Goal: Information Seeking & Learning: Find contact information

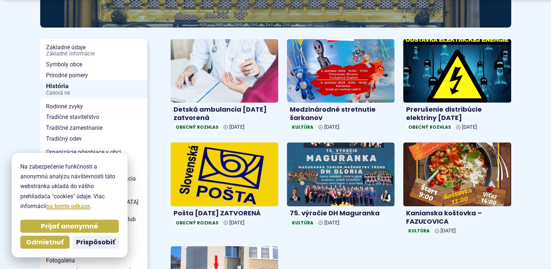
scroll to position [145, 0]
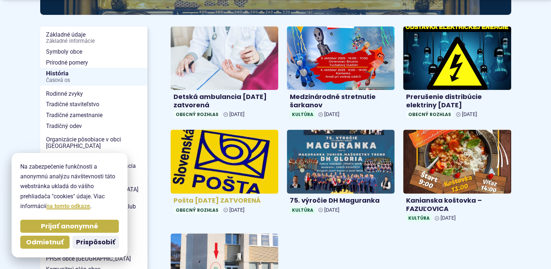
click at [243, 201] on h4 "Pošta [DATE] ZATVORENÁ" at bounding box center [224, 200] width 102 height 8
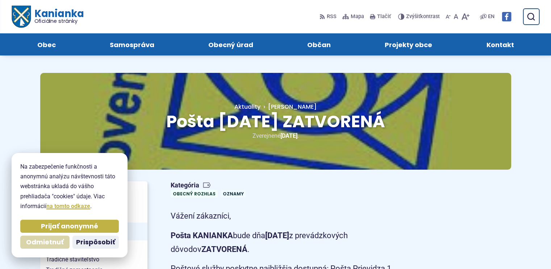
click at [30, 241] on span "Odmietnuť" at bounding box center [45, 242] width 38 height 8
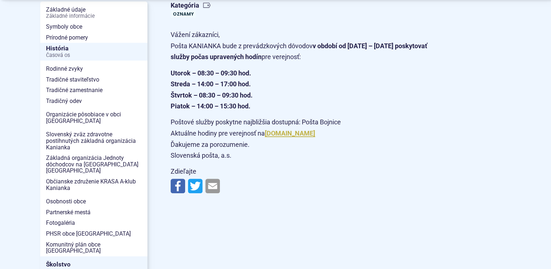
scroll to position [181, 0]
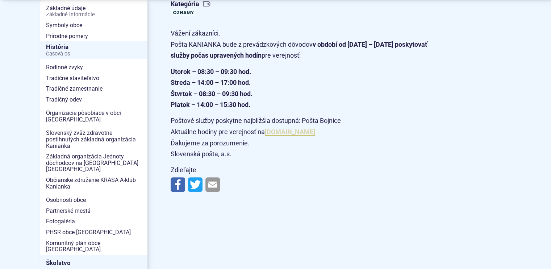
click at [290, 133] on link "www.posta.sk" at bounding box center [290, 132] width 50 height 8
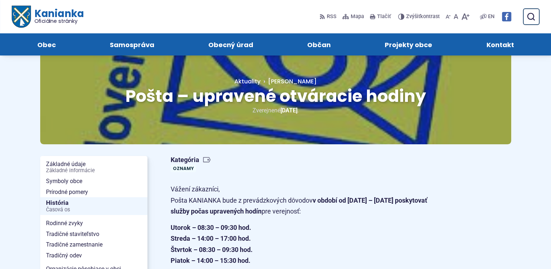
scroll to position [0, 0]
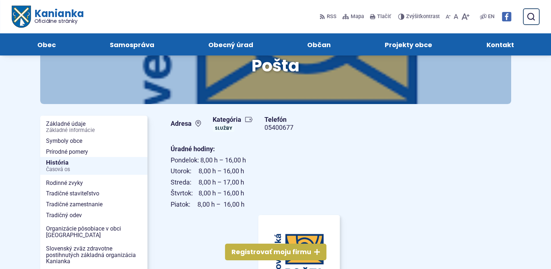
scroll to position [36, 0]
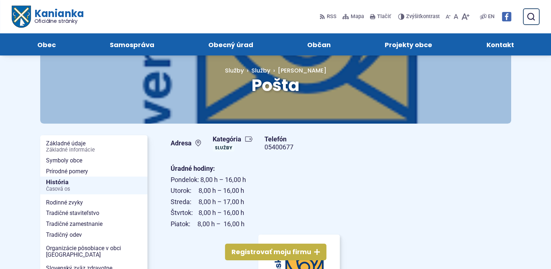
click at [283, 146] on link "05400677" at bounding box center [278, 147] width 29 height 8
